Goal: Book appointment/travel/reservation

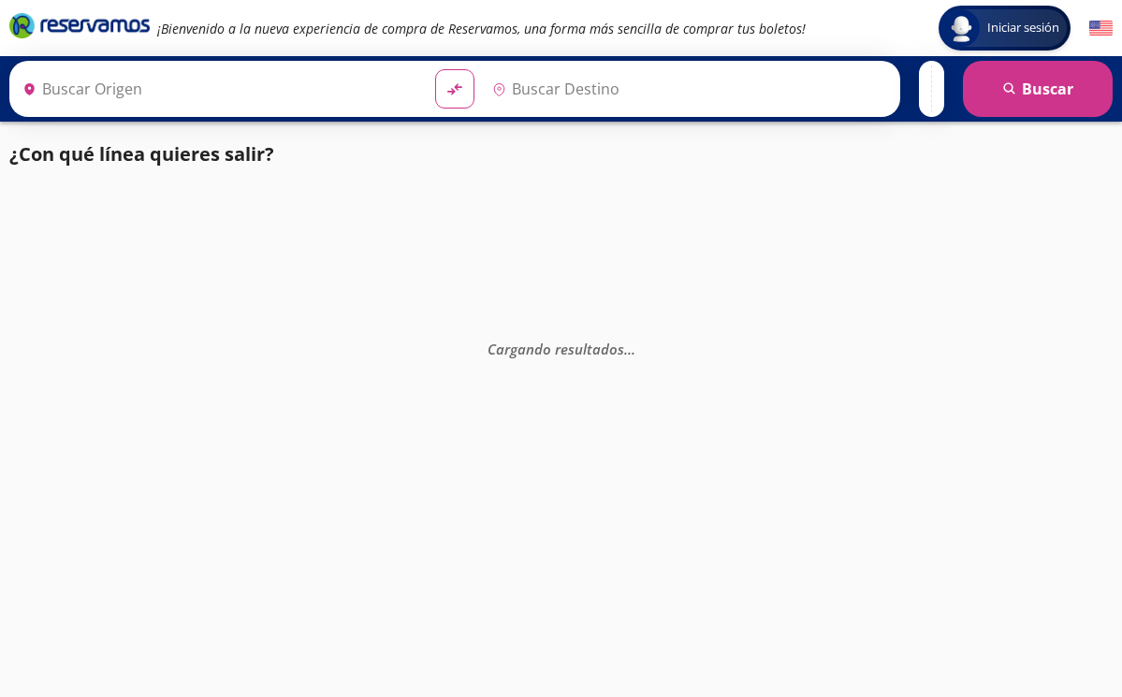
type input "[GEOGRAPHIC_DATA], [GEOGRAPHIC_DATA]"
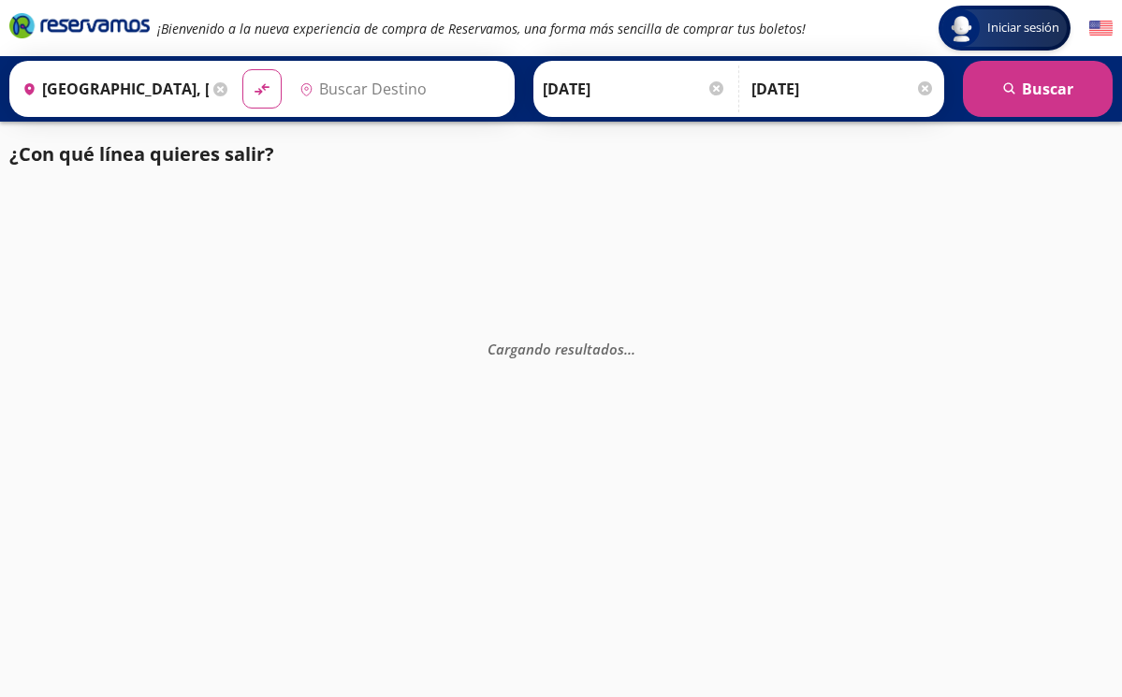
type input "[GEOGRAPHIC_DATA], [GEOGRAPHIC_DATA]"
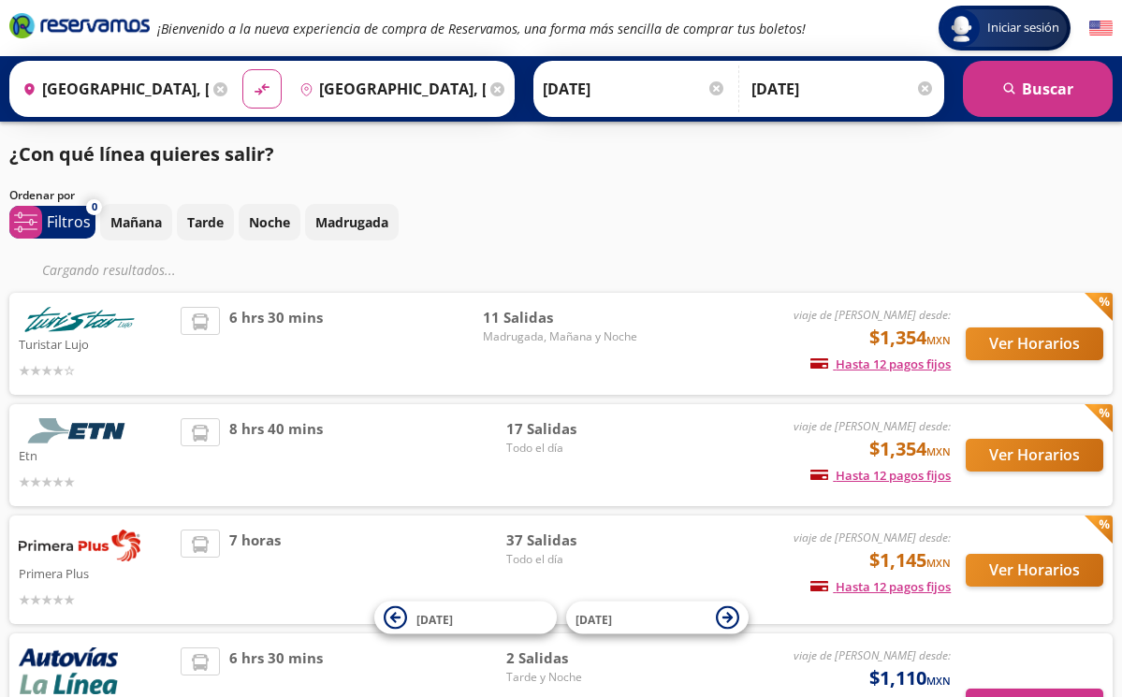
click at [1025, 351] on button "Ver Horarios" at bounding box center [1034, 343] width 138 height 33
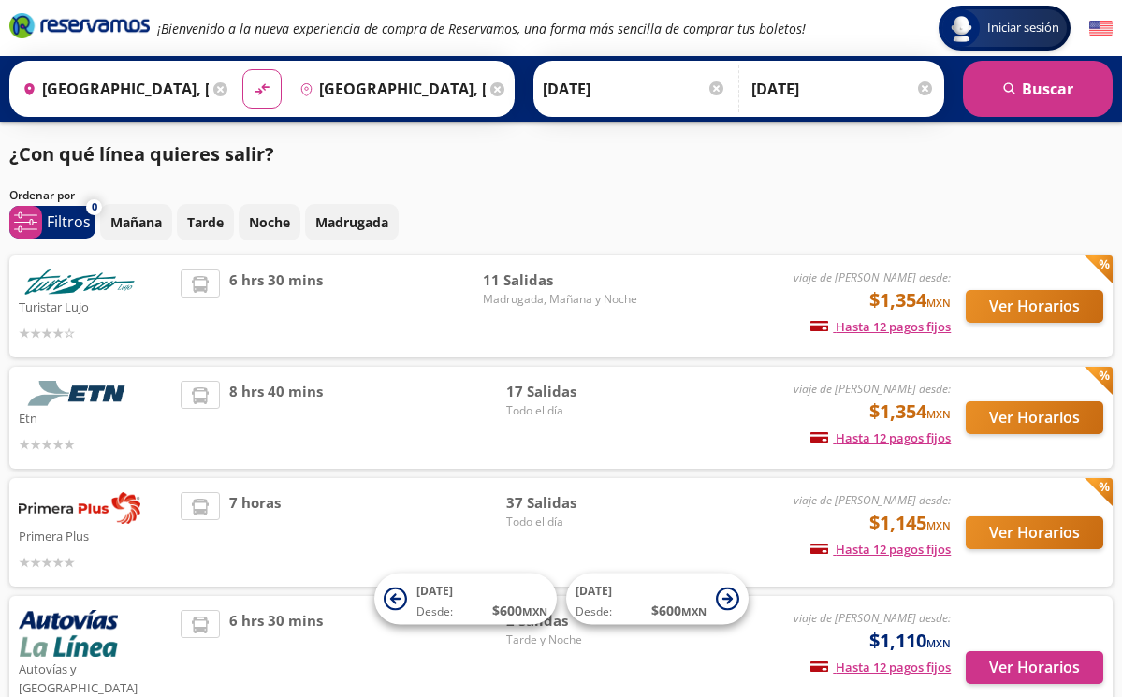
click at [1013, 417] on button "Ver Horarios" at bounding box center [1034, 417] width 138 height 33
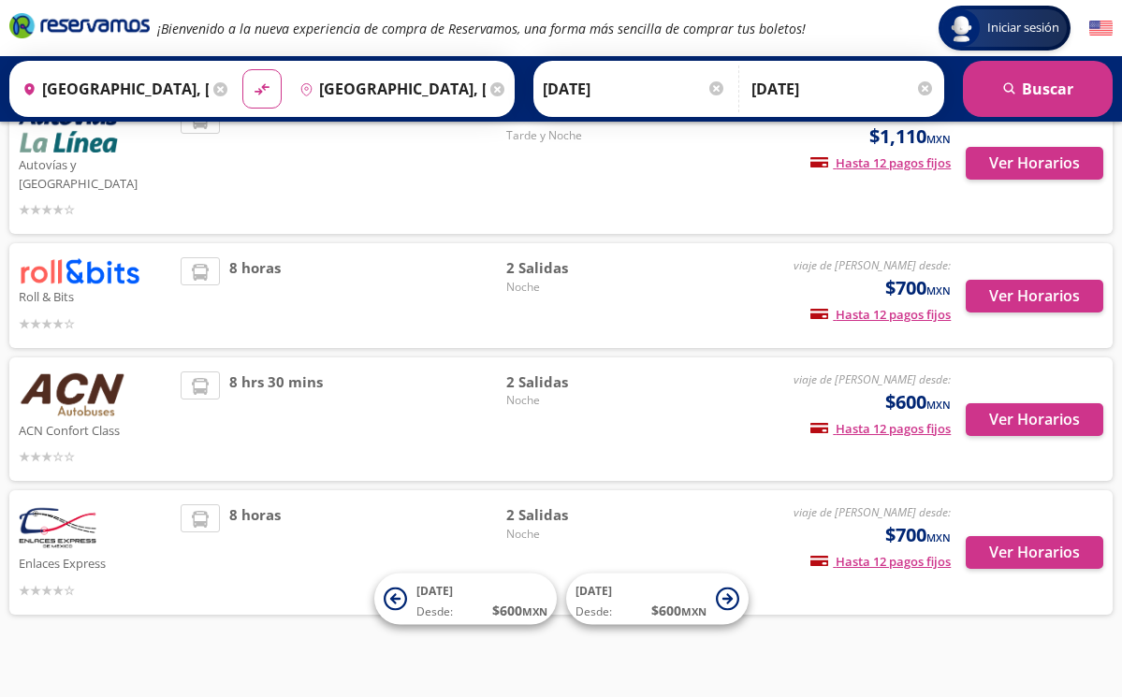
scroll to position [503, 0]
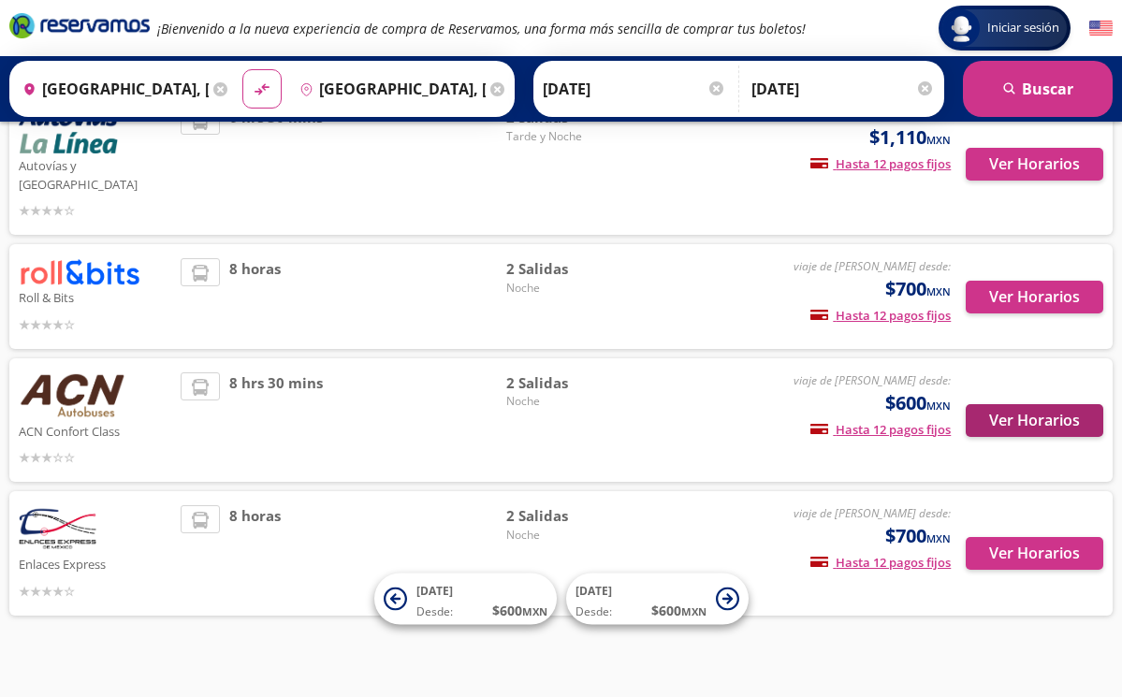
click at [1014, 405] on button "Ver Horarios" at bounding box center [1034, 420] width 138 height 33
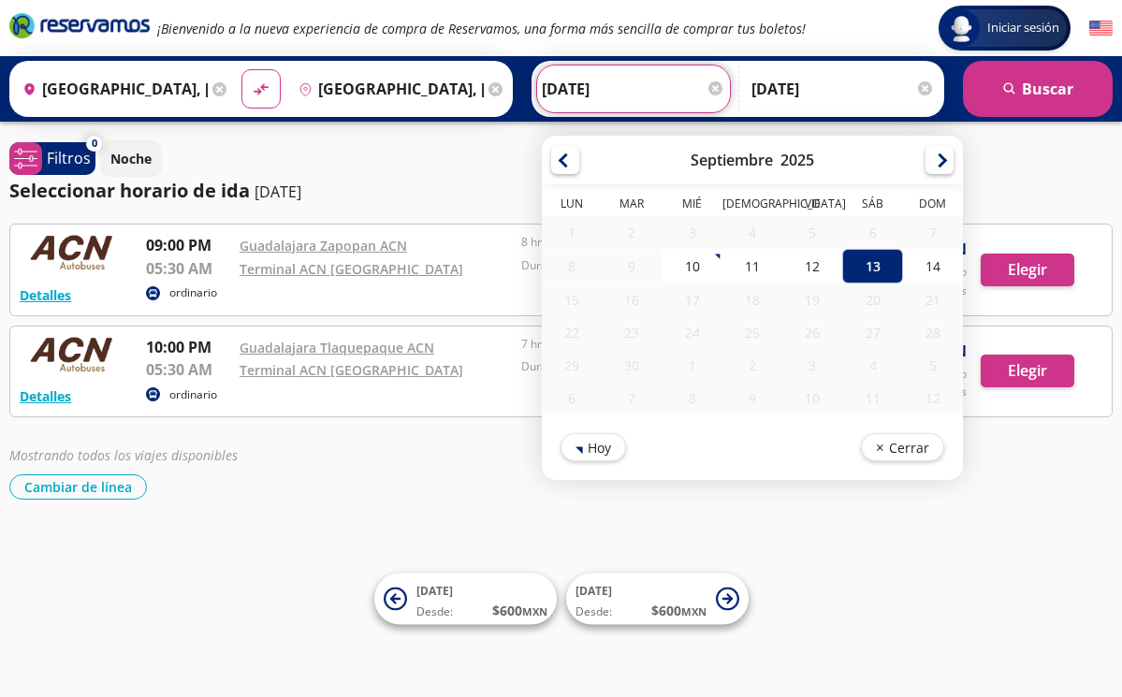
click at [670, 94] on input "[DATE]" at bounding box center [633, 88] width 183 height 47
click at [840, 278] on div "12" at bounding box center [812, 266] width 60 height 35
type input "[DATE]"
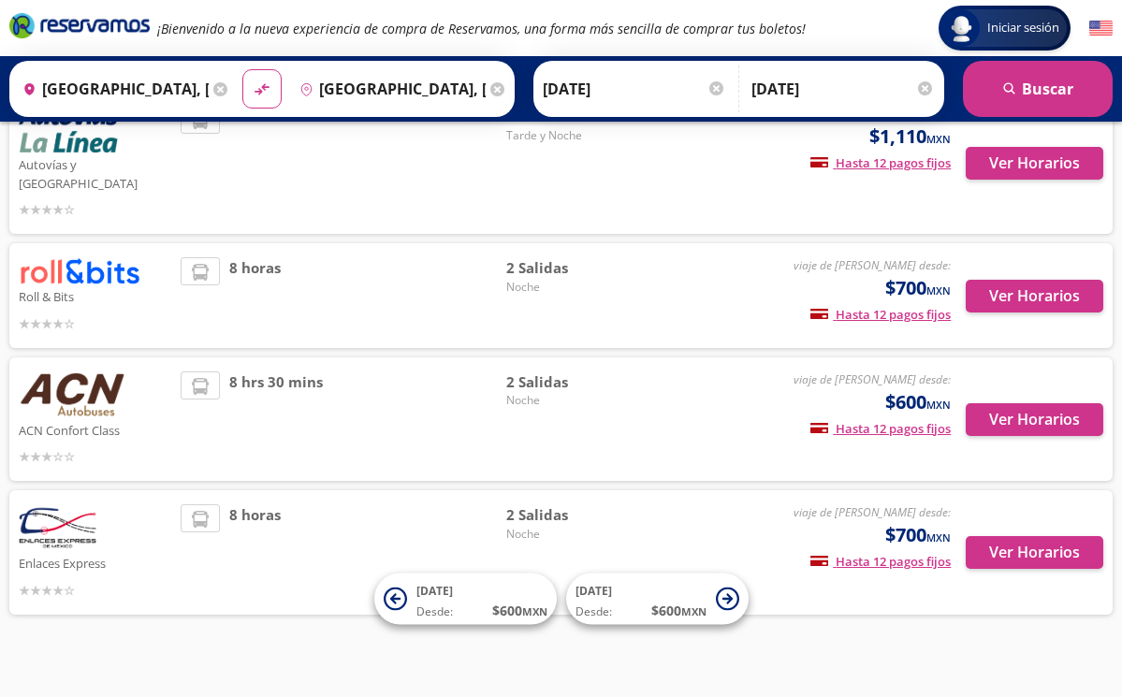
scroll to position [503, 0]
